Goal: Task Accomplishment & Management: Manage account settings

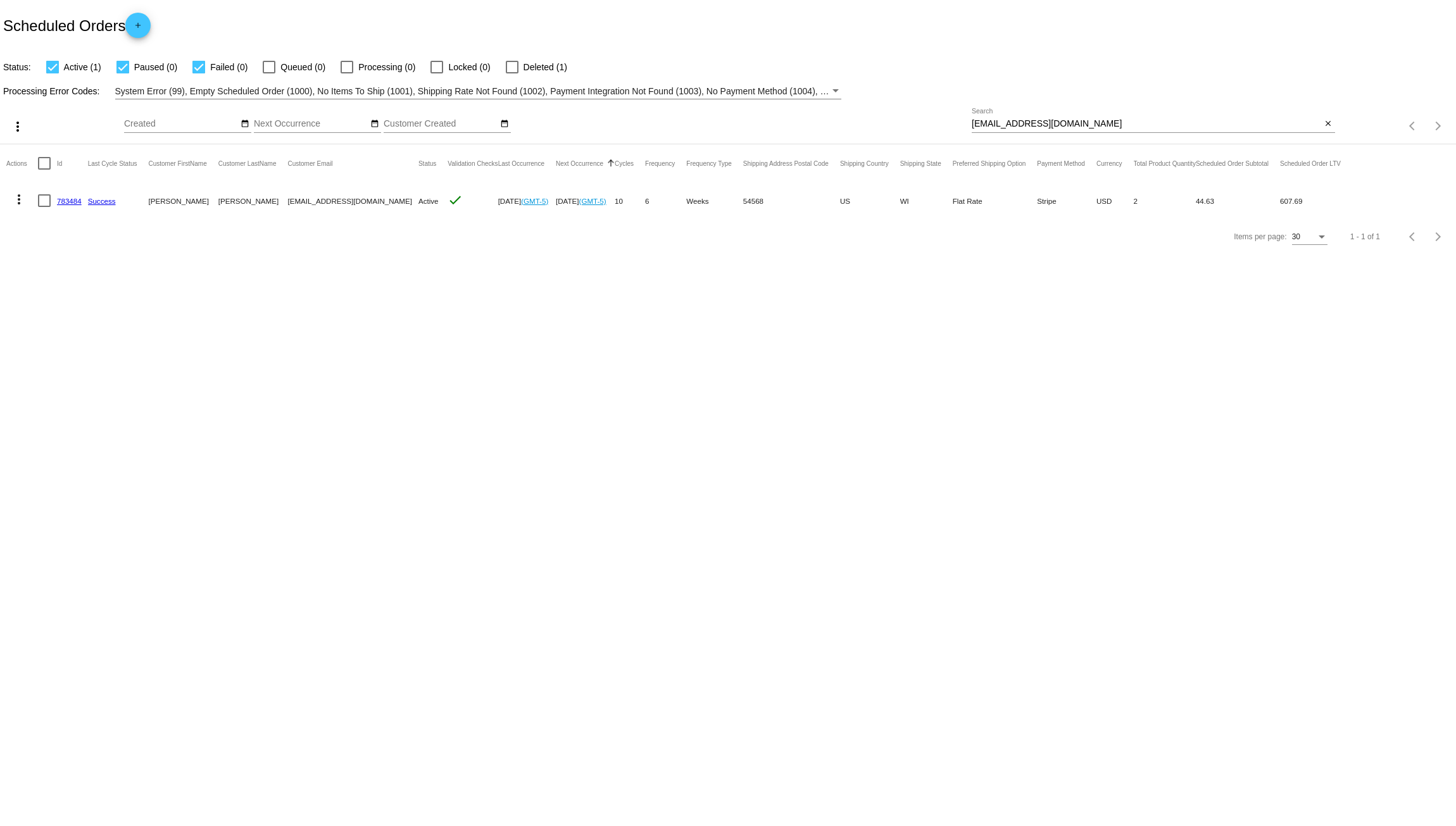
click at [66, 199] on link "783484" at bounding box center [69, 201] width 24 height 8
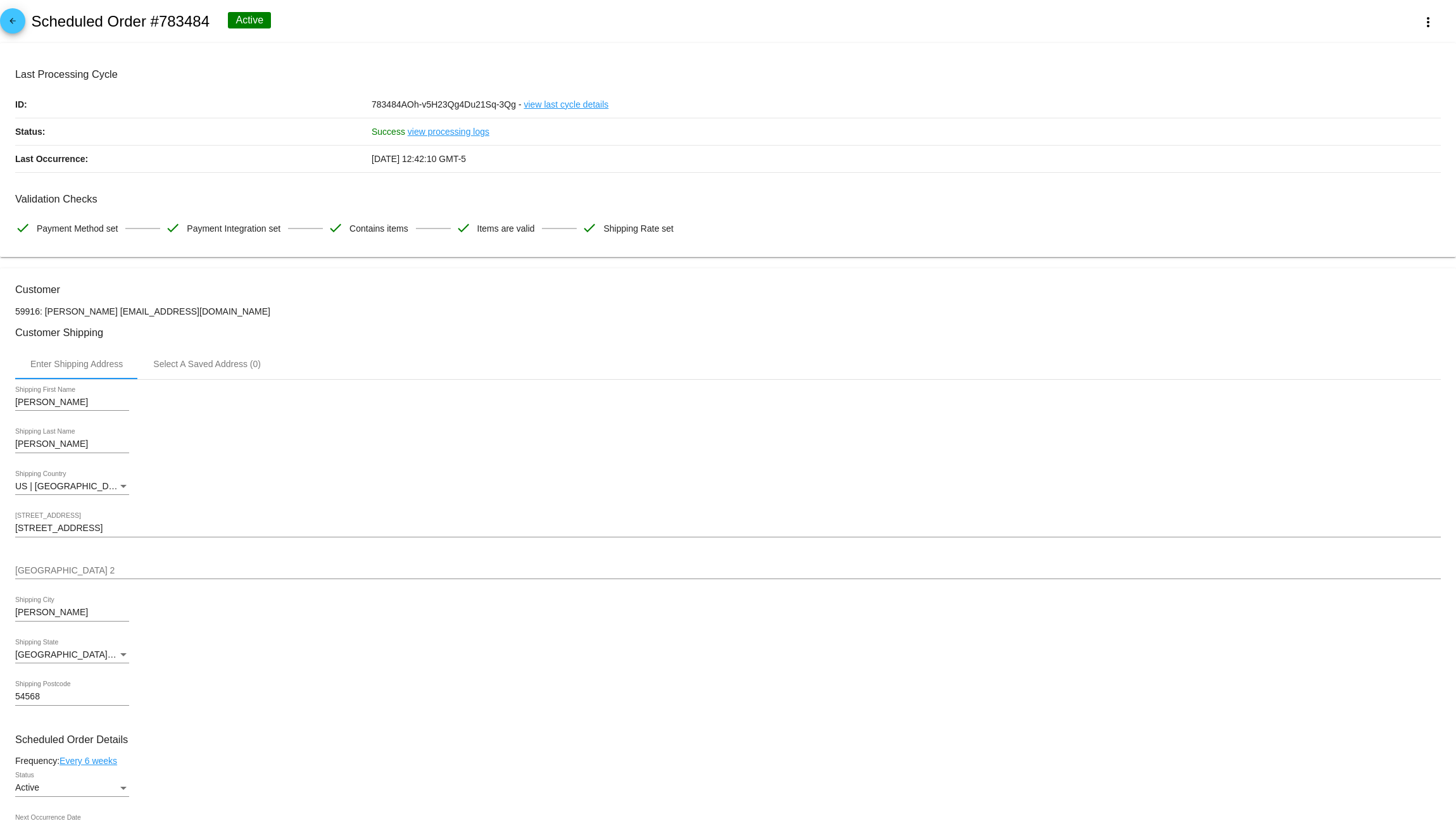
click at [499, 373] on div "Enter Shipping Address Select A Saved Address (0)" at bounding box center [728, 364] width 1426 height 31
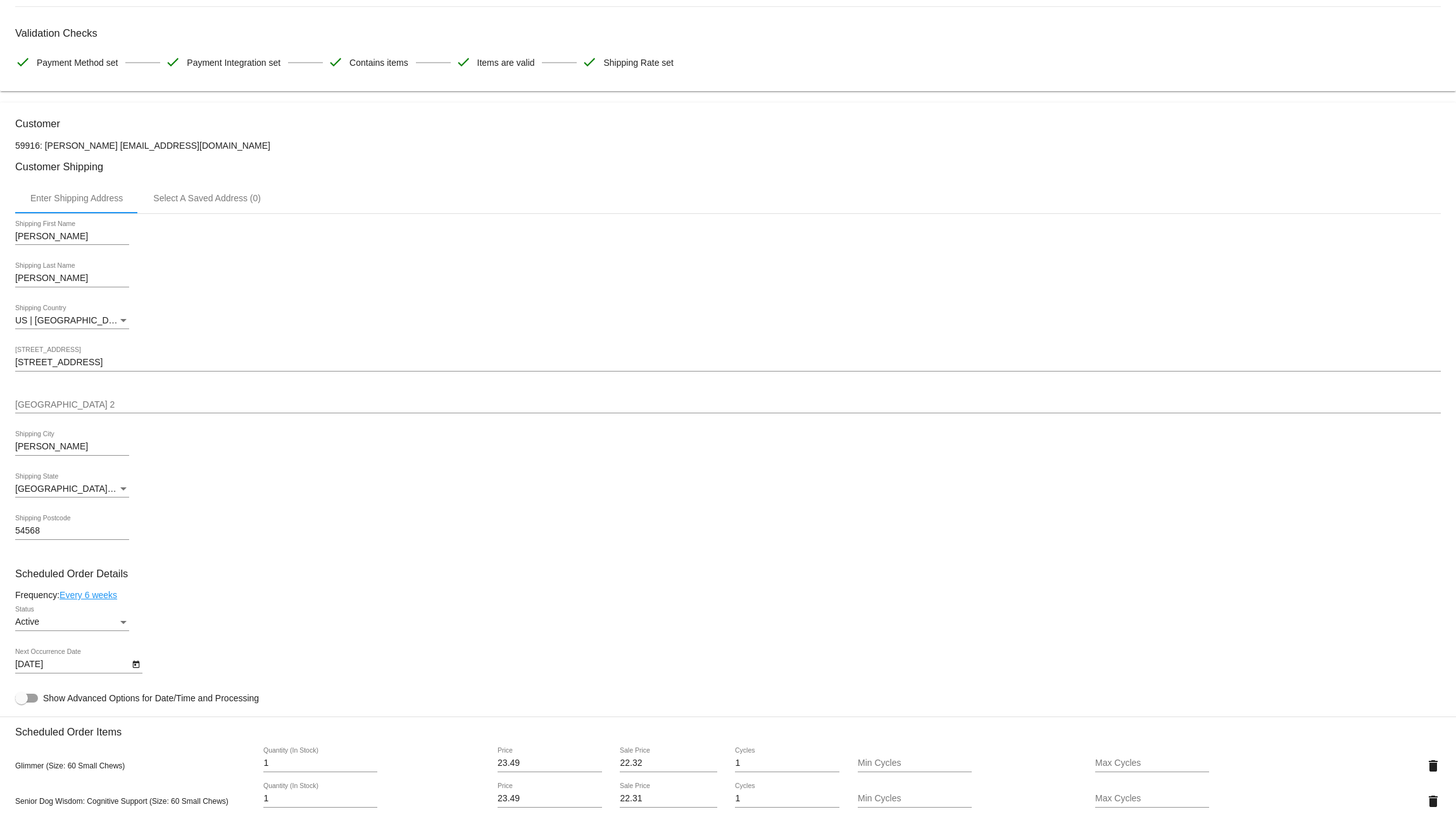
scroll to position [106, 0]
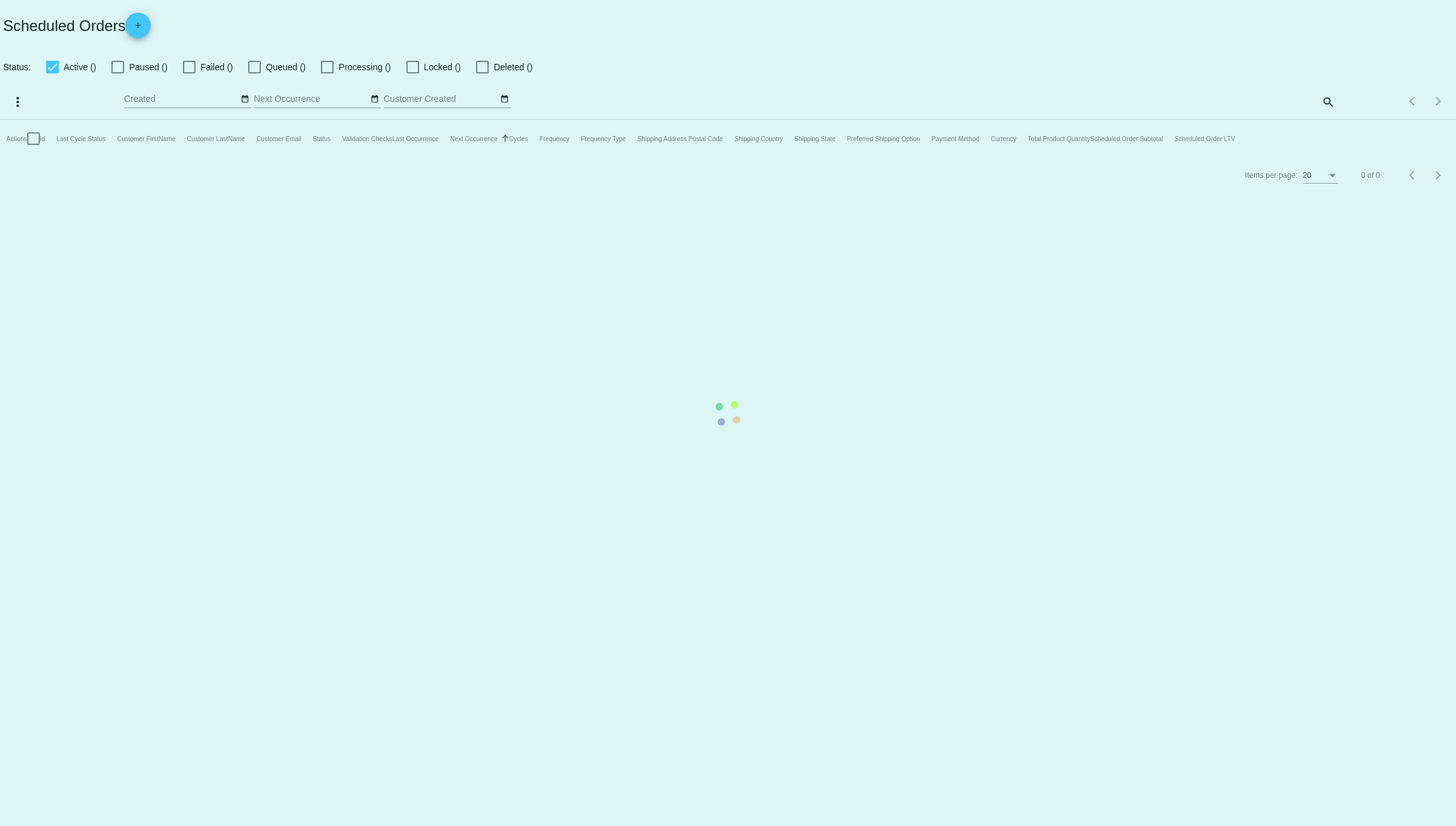
checkbox input "true"
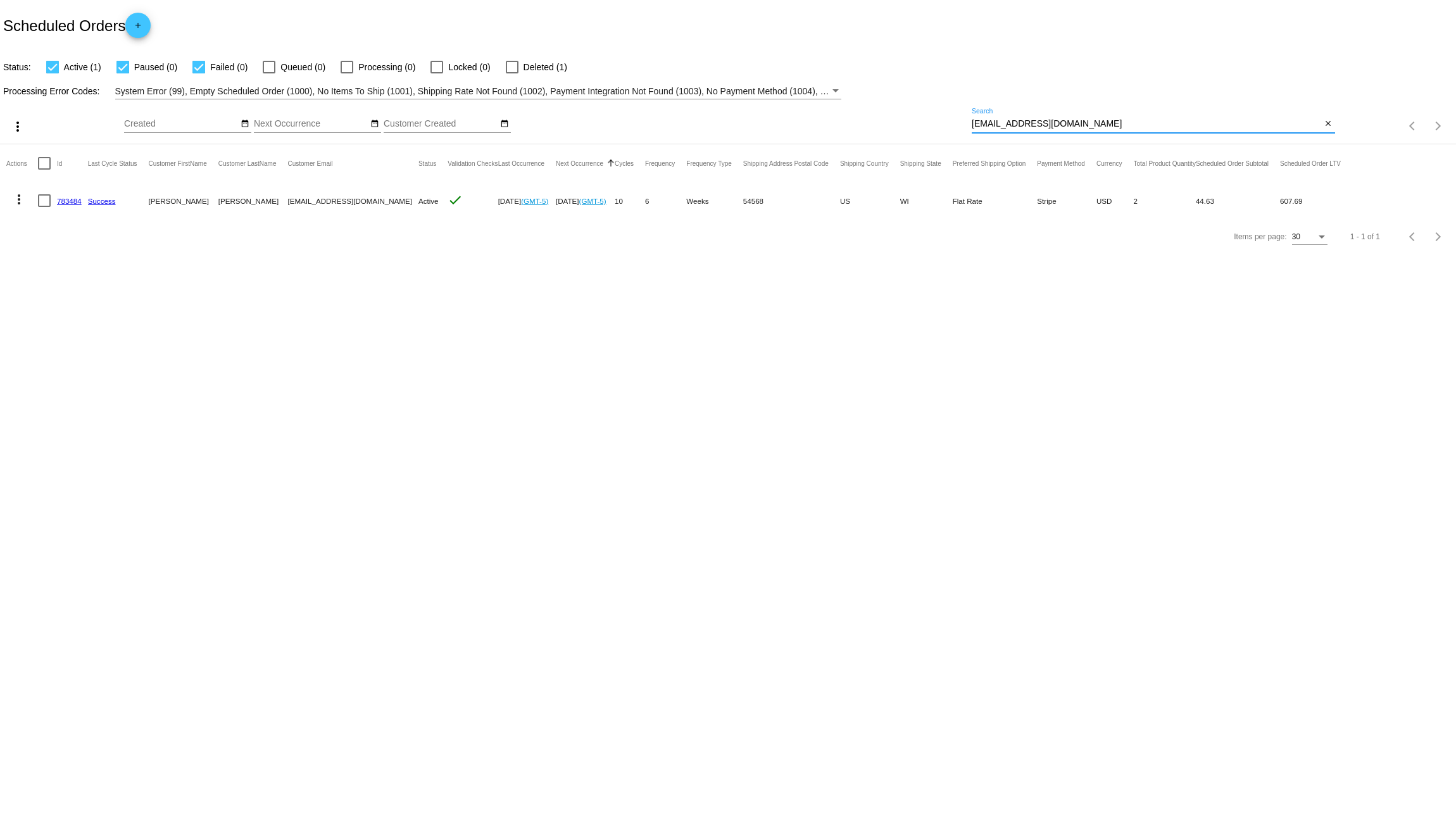
drag, startPoint x: 1097, startPoint y: 126, endPoint x: 890, endPoint y: 143, distance: 207.7
click at [894, 143] on div "more_vert Aug Jan Feb Mar [DATE]" at bounding box center [728, 121] width 1456 height 45
paste input "[EMAIL_ADDRESS]"
drag, startPoint x: 1077, startPoint y: 121, endPoint x: 913, endPoint y: 121, distance: 164.0
click at [945, 117] on div "more_vert Aug Jan Feb Mar [DATE]" at bounding box center [728, 121] width 1456 height 45
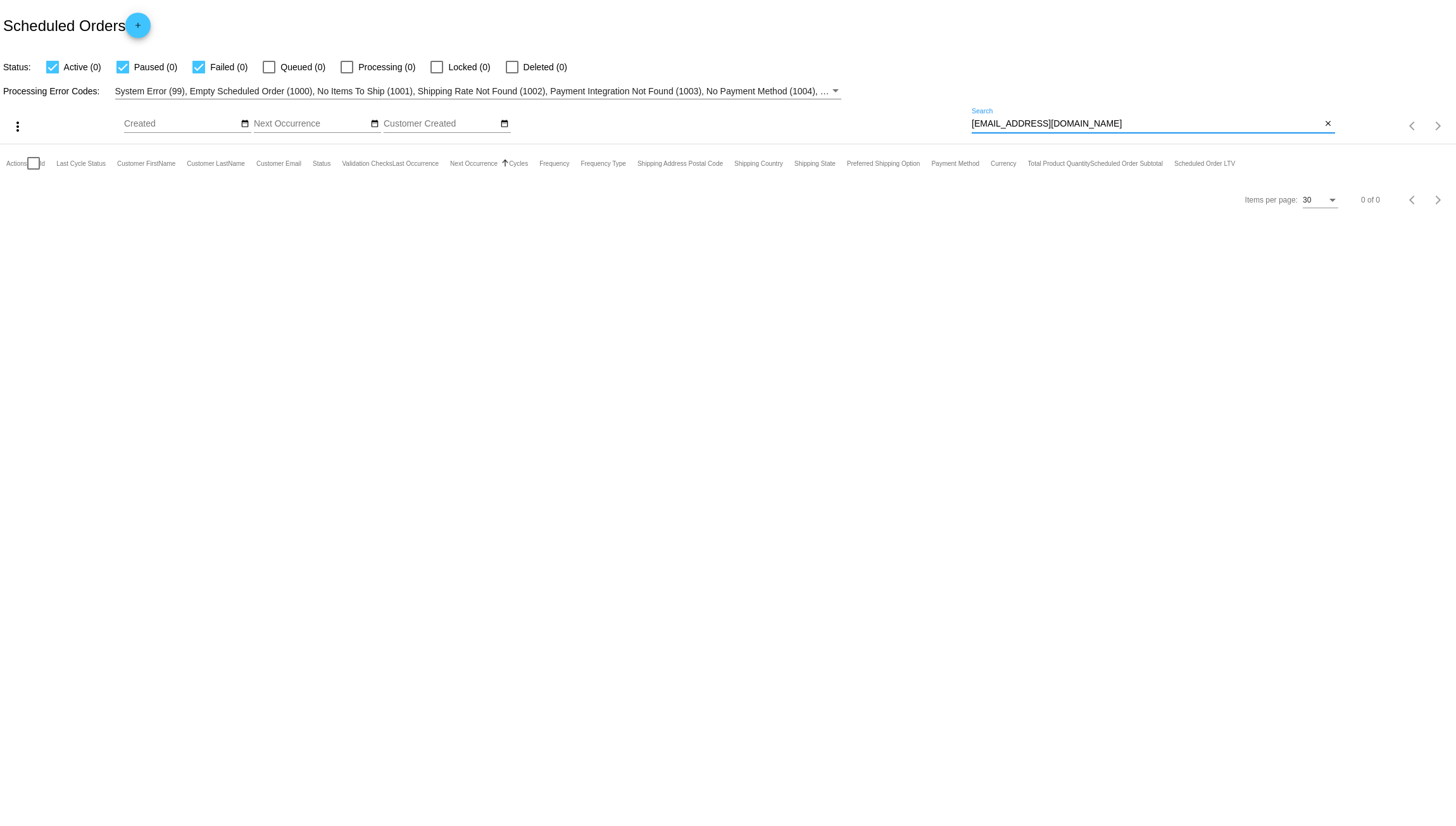
paste input "lsamuelson25"
type input "[EMAIL_ADDRESS][DOMAIN_NAME]"
click at [67, 200] on link "1008702" at bounding box center [71, 201] width 29 height 8
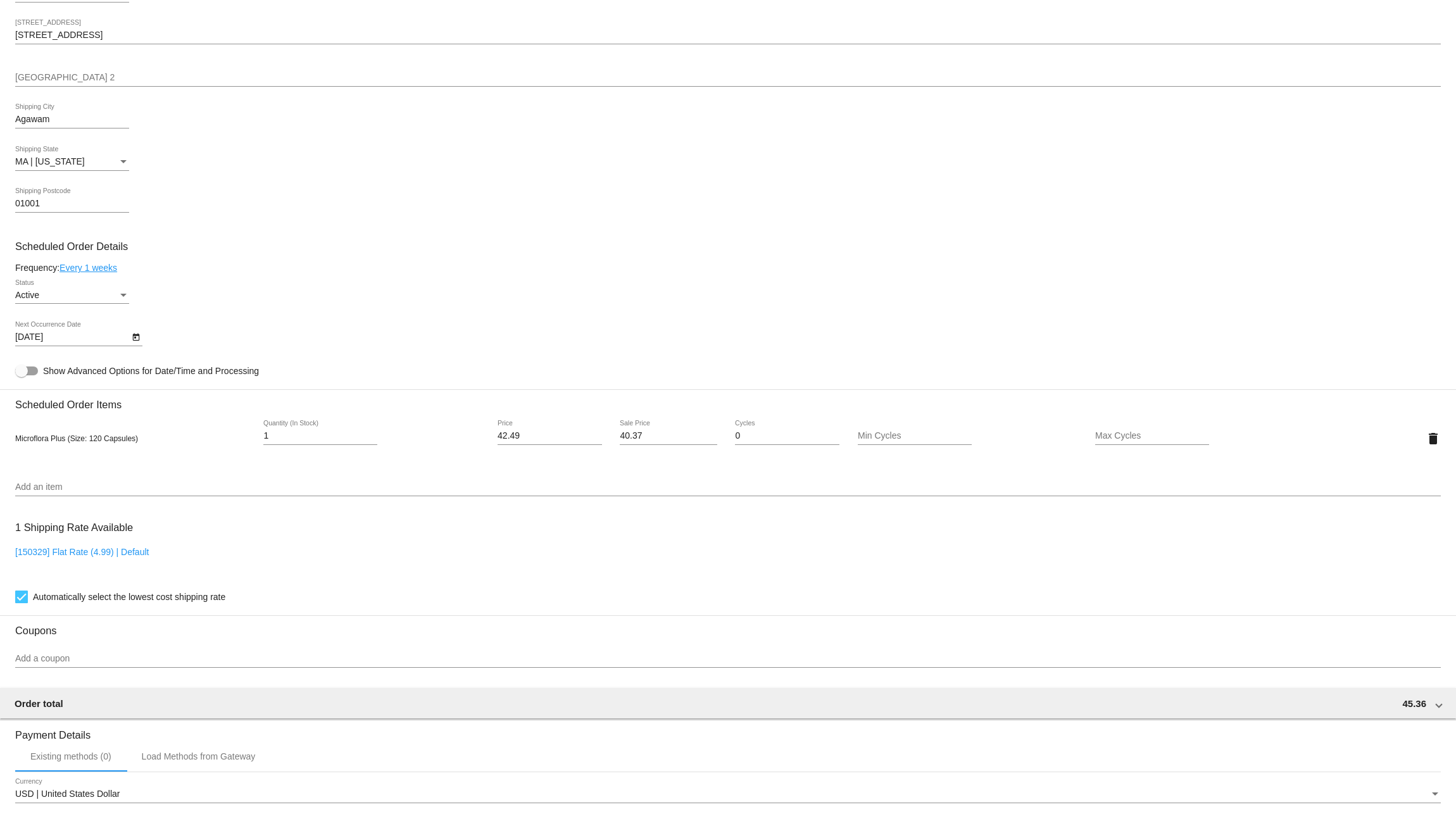
scroll to position [443, 0]
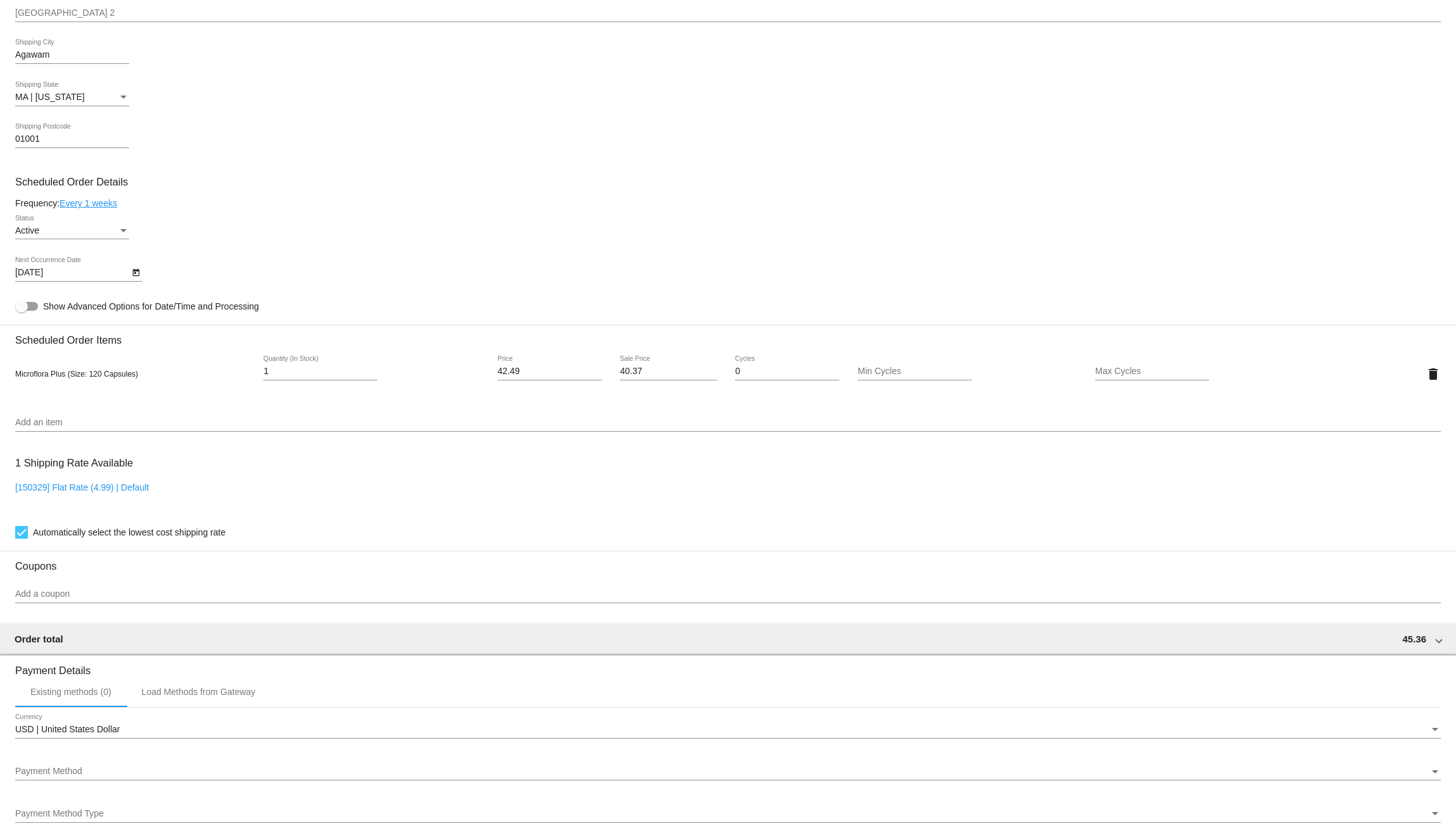
click at [100, 203] on link "Every 1 weeks" at bounding box center [88, 203] width 58 height 10
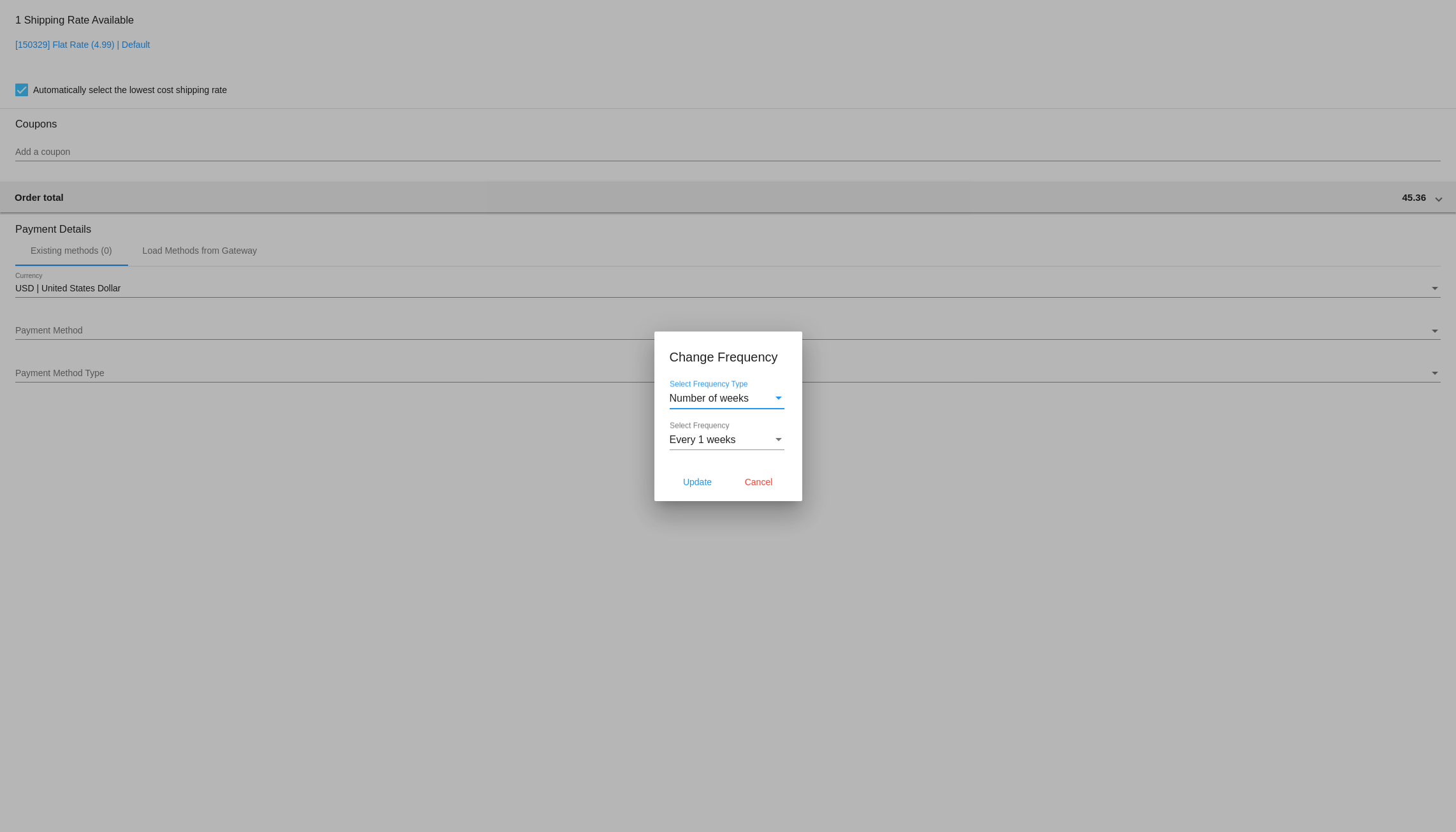
click at [782, 443] on div "Select Frequency" at bounding box center [779, 440] width 11 height 11
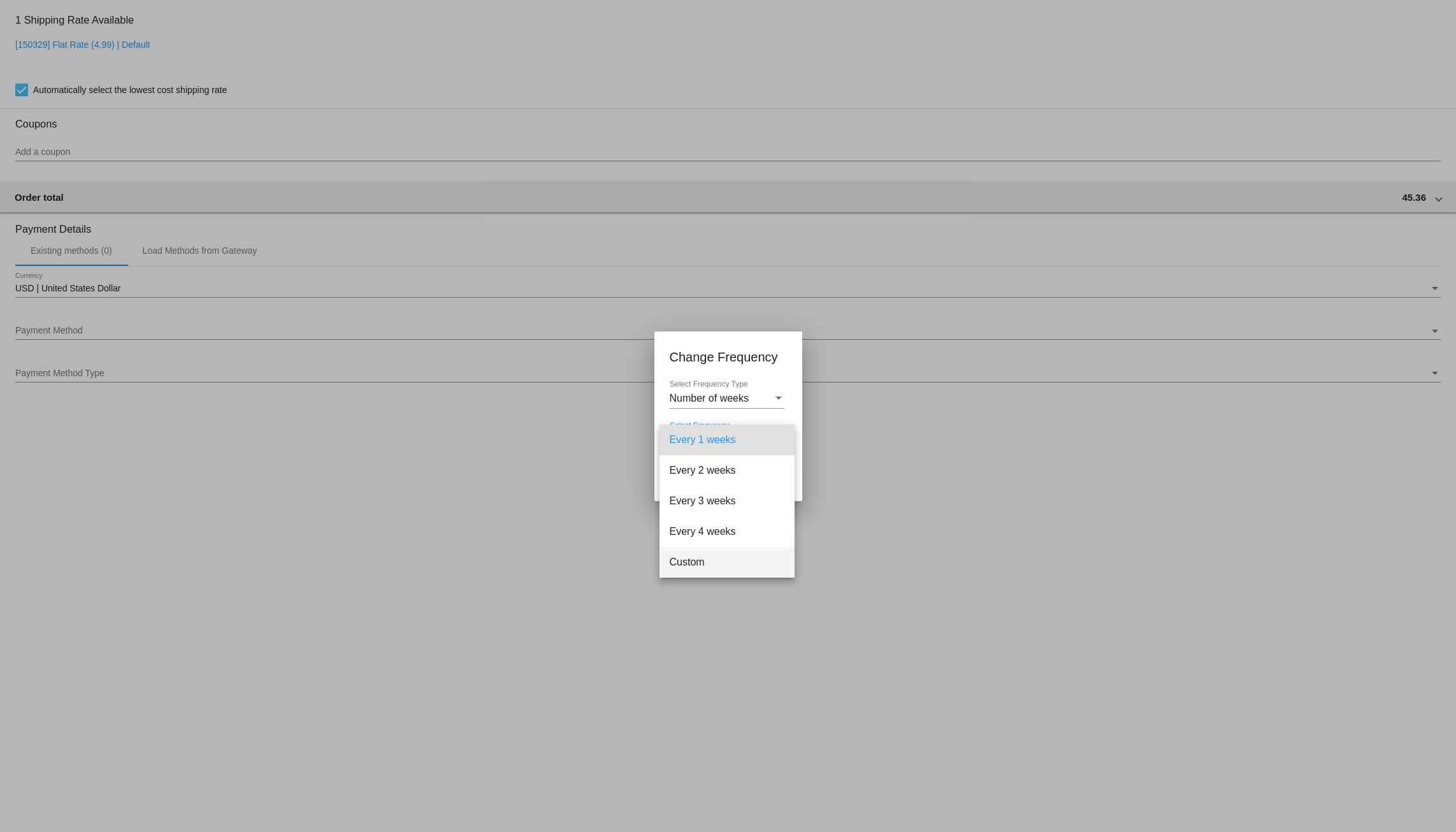
click at [701, 561] on span "Custom" at bounding box center [727, 563] width 114 height 31
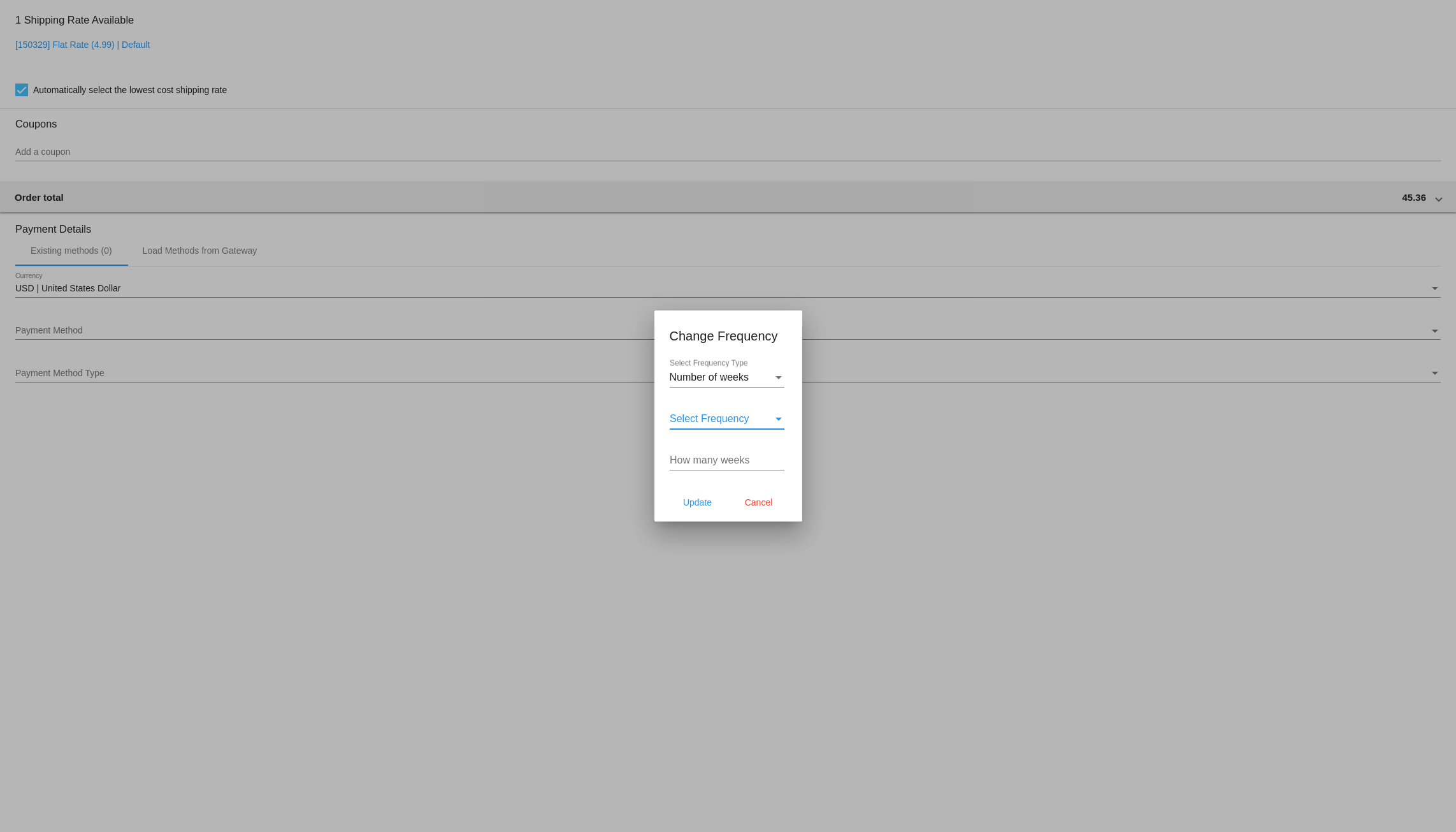
click at [726, 461] on input "How many weeks" at bounding box center [727, 460] width 114 height 11
type input "10"
click at [681, 504] on button "Update" at bounding box center [698, 502] width 56 height 23
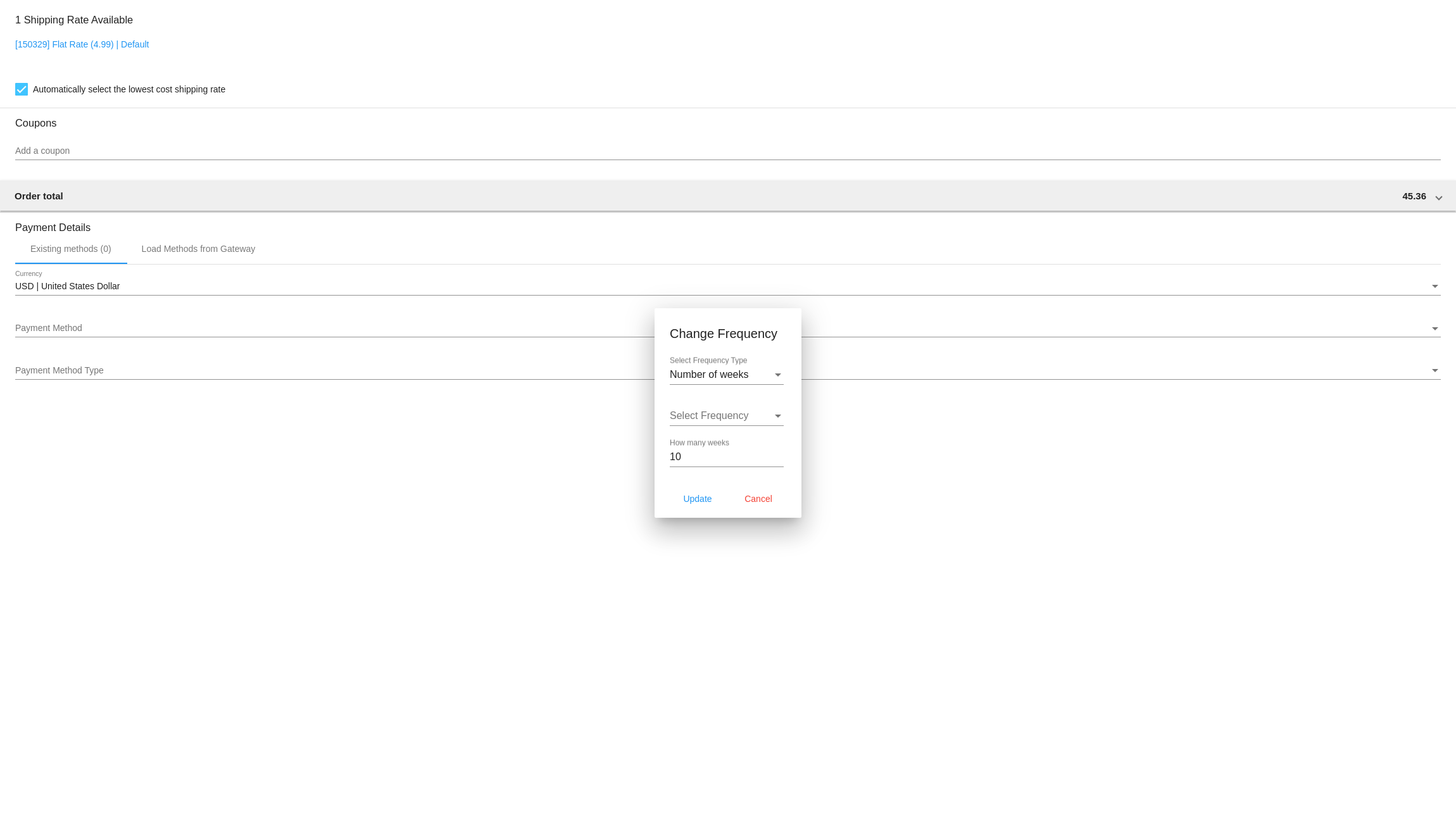
type input "[DATE]"
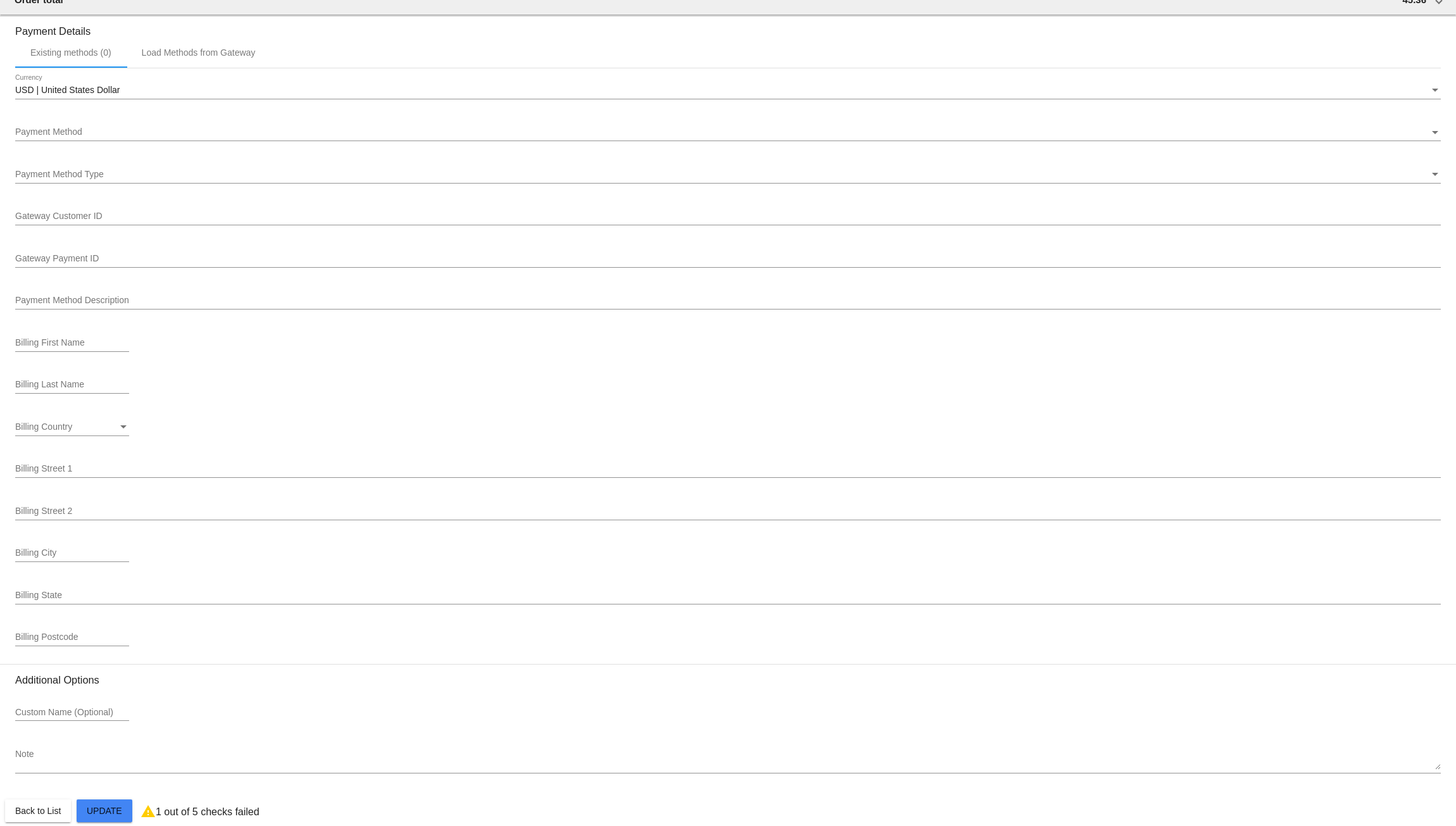
scroll to position [1107, 0]
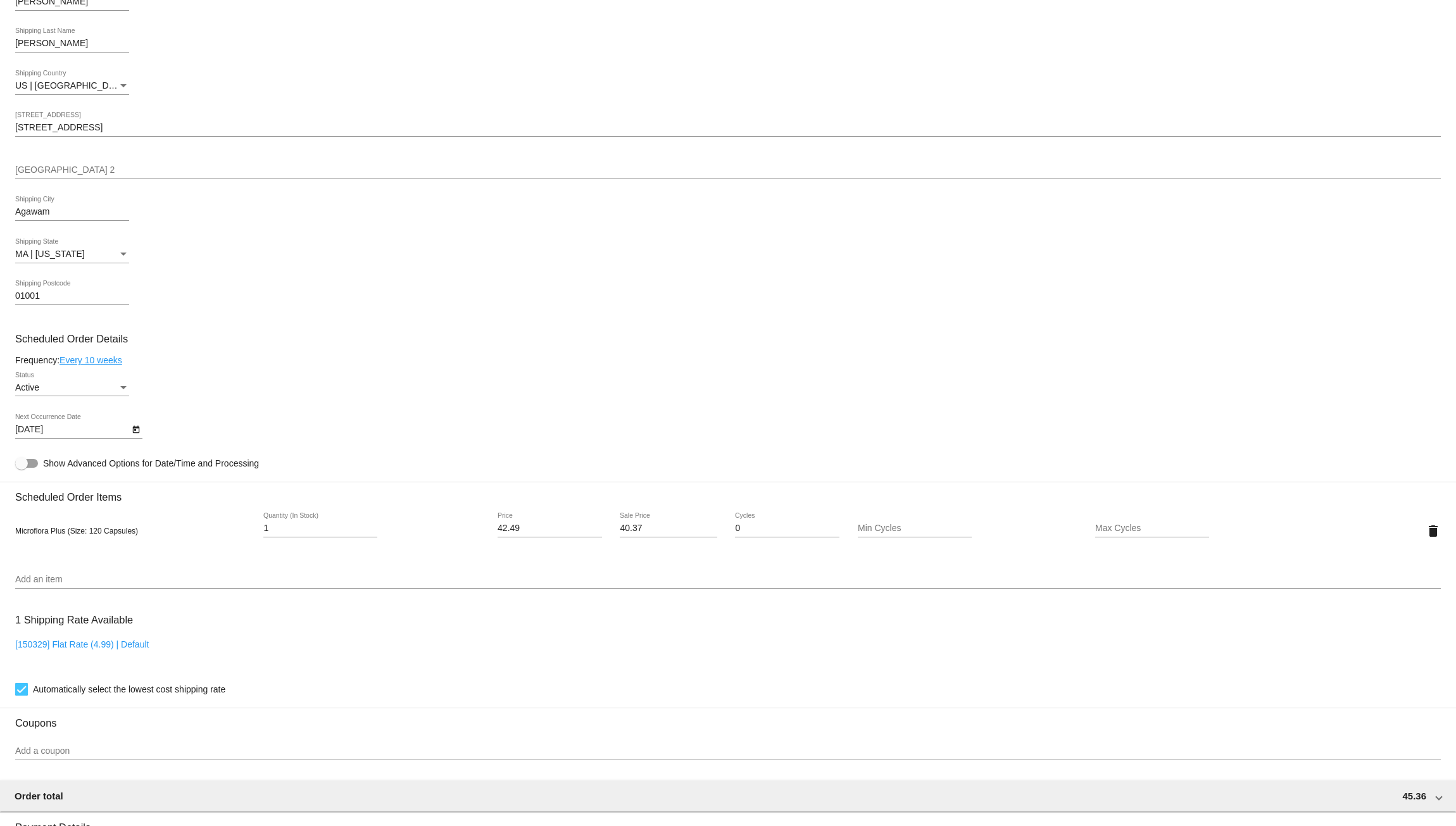
scroll to position [221, 0]
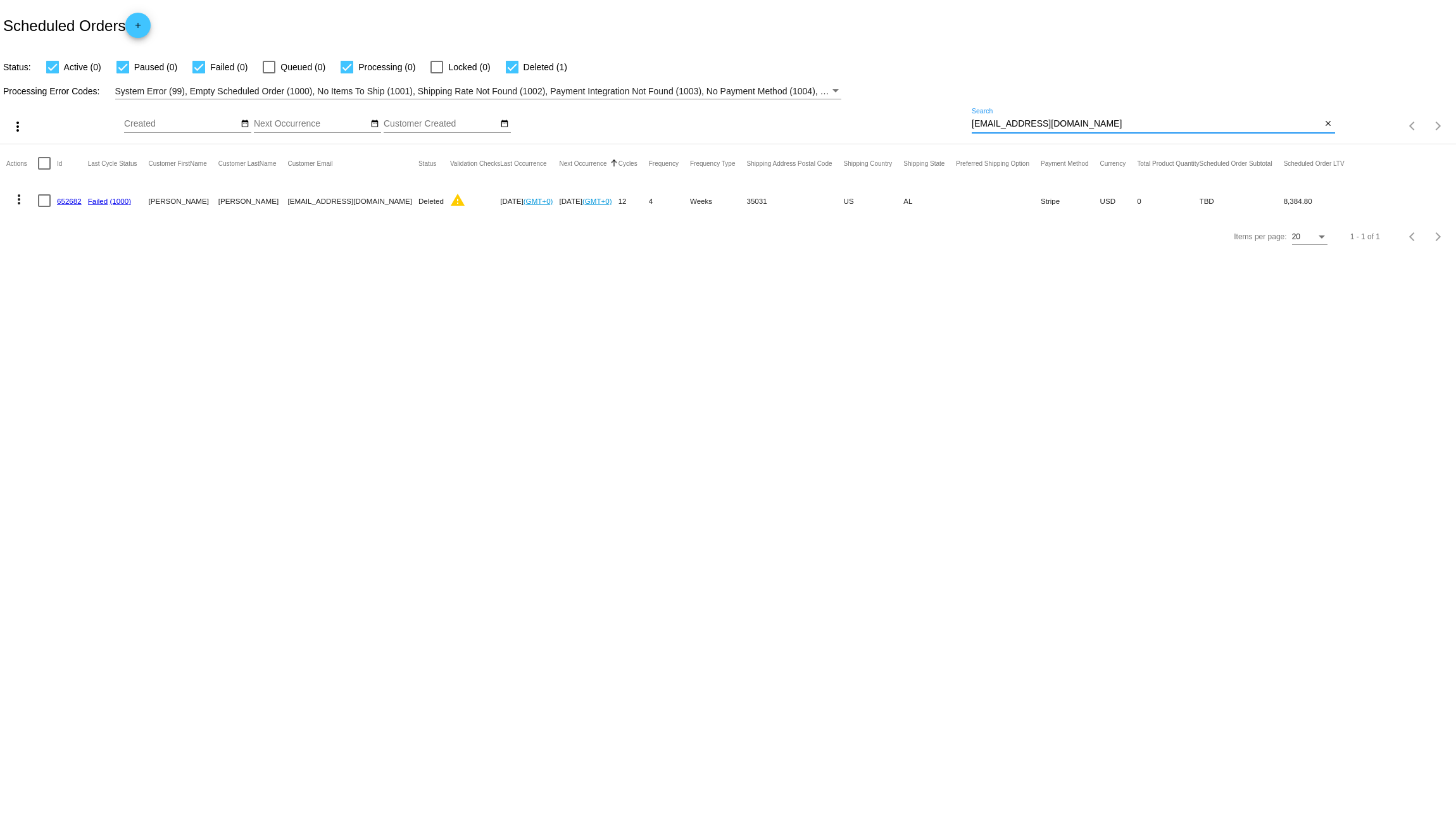
drag, startPoint x: 1086, startPoint y: 122, endPoint x: 869, endPoint y: 131, distance: 217.2
click at [888, 128] on div "more_vert Aug Jan Feb Mar [DATE]" at bounding box center [728, 121] width 1456 height 45
paste input "Robert Poteete"
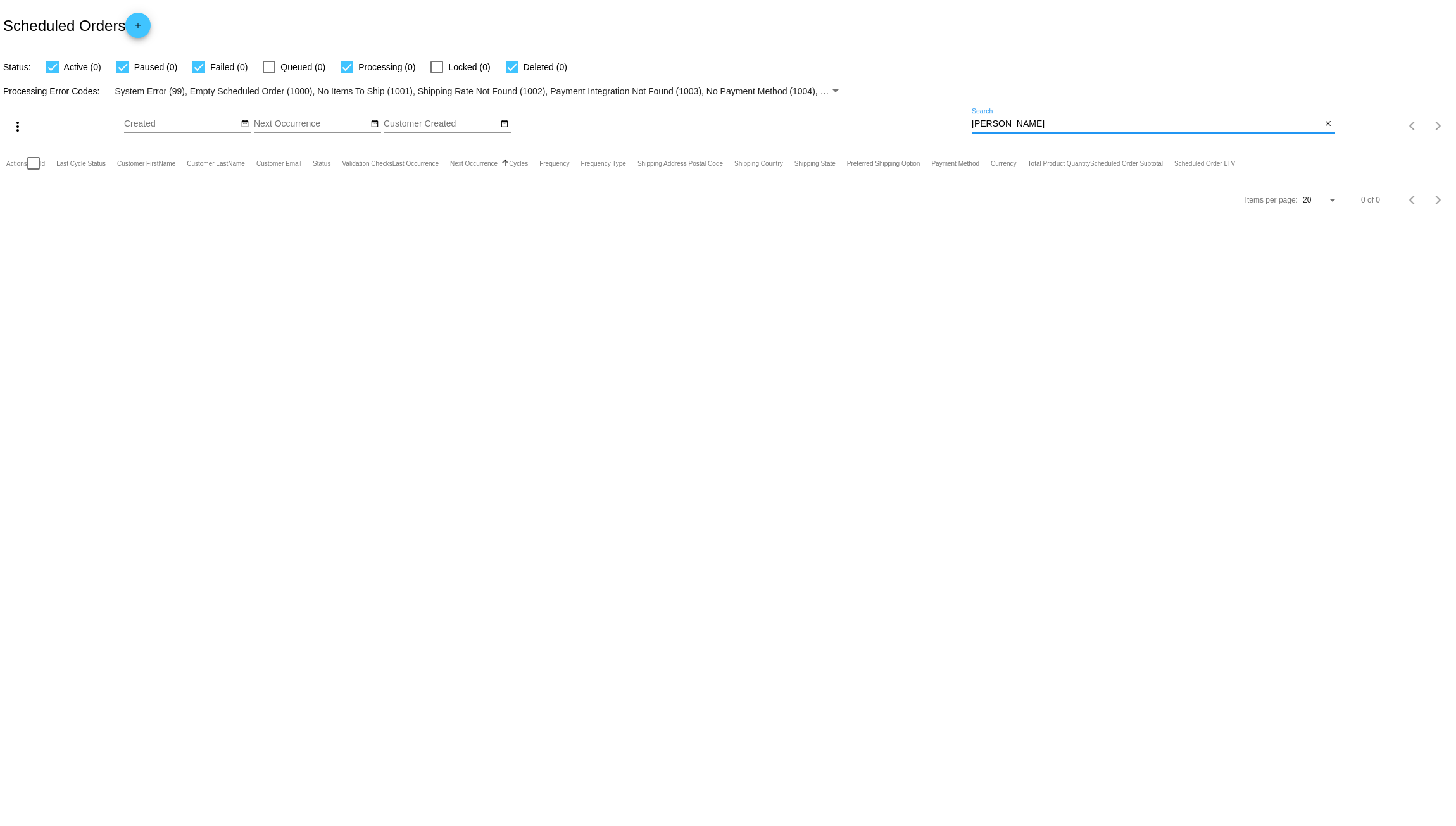
drag, startPoint x: 1052, startPoint y: 122, endPoint x: 875, endPoint y: 129, distance: 177.1
click at [878, 129] on div "more_vert Aug Jan Feb Mar [DATE]" at bounding box center [728, 121] width 1456 height 45
paste input "rdpjr26@gmail.com"
type input "rdpjr26@gmail.com"
click at [71, 200] on link "745512" at bounding box center [69, 201] width 24 height 8
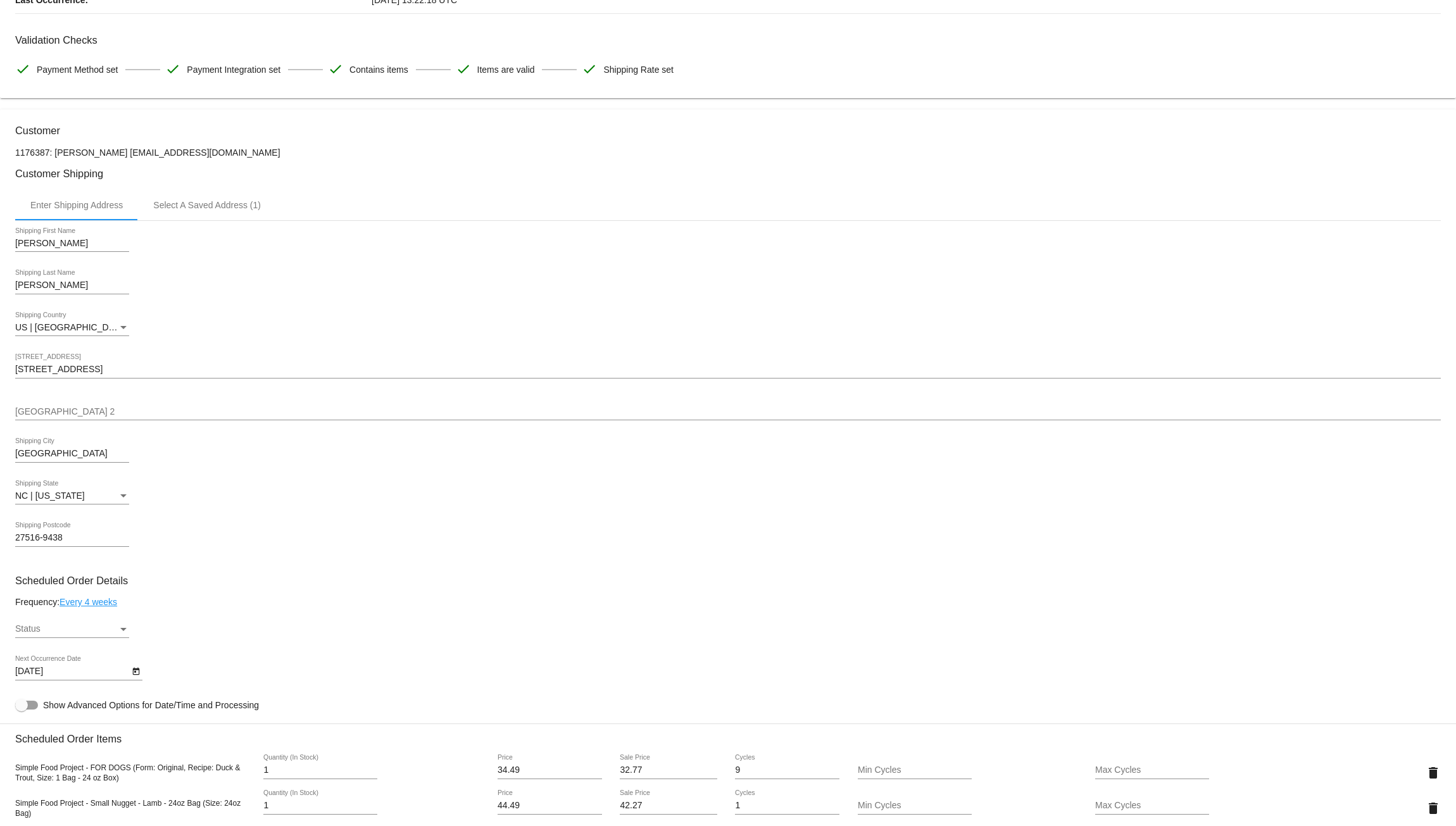
scroll to position [84, 0]
